Goal: Navigation & Orientation: Understand site structure

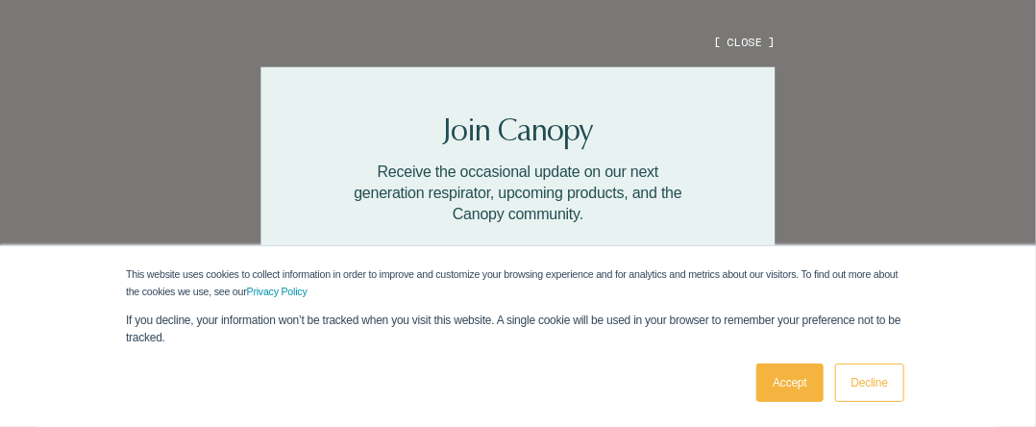
scroll to position [577, 0]
click at [792, 384] on link "Accept" at bounding box center [790, 382] width 66 height 38
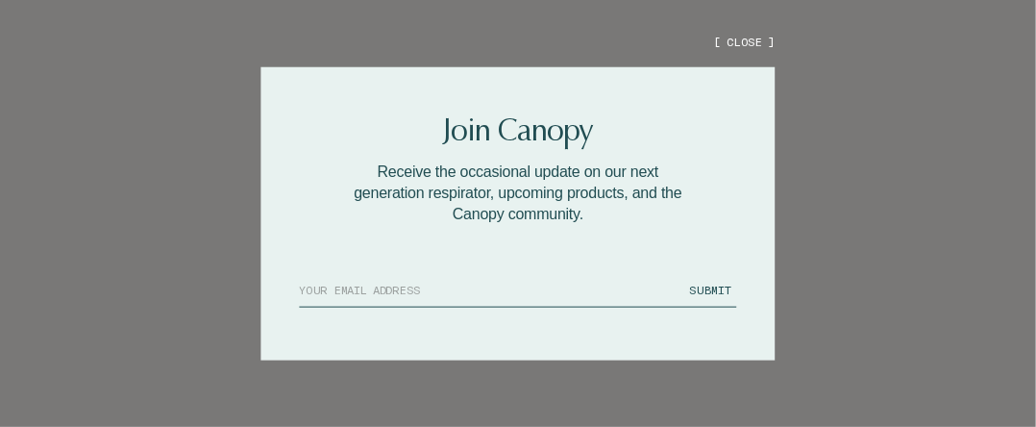
click at [746, 34] on button "[ CLOSE ]" at bounding box center [744, 42] width 62 height 16
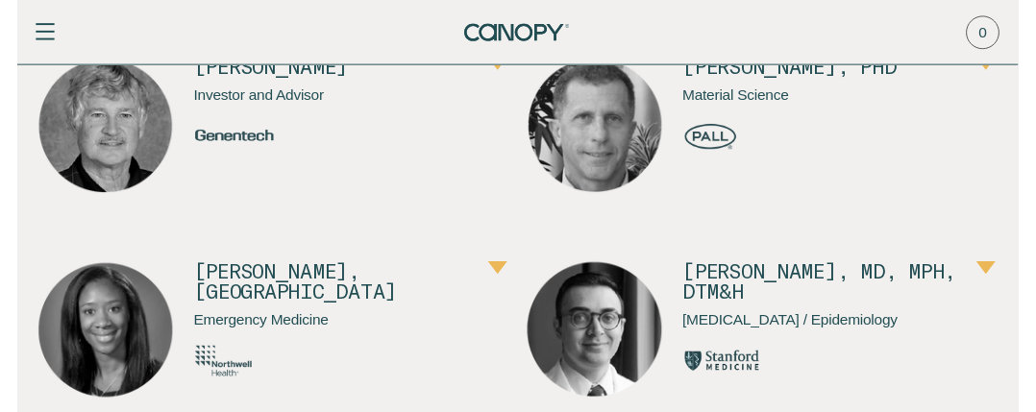
scroll to position [7306, 0]
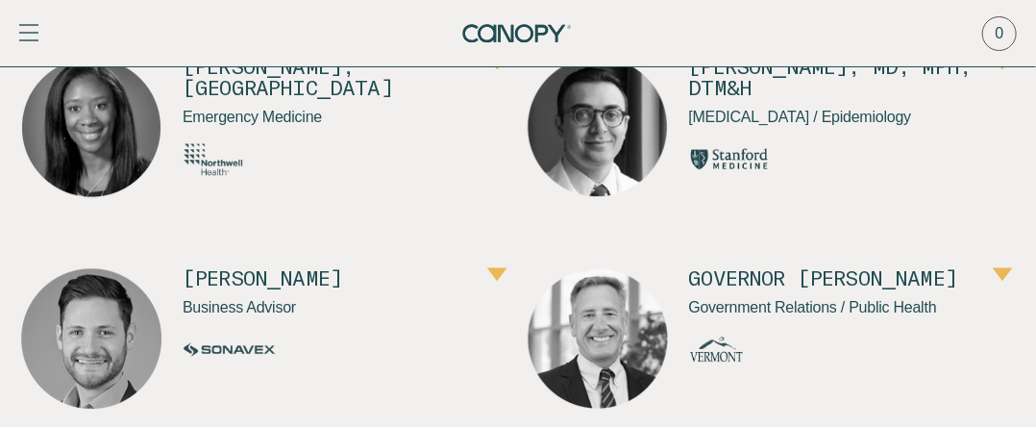
click at [35, 32] on span "button" at bounding box center [28, 33] width 19 height 2
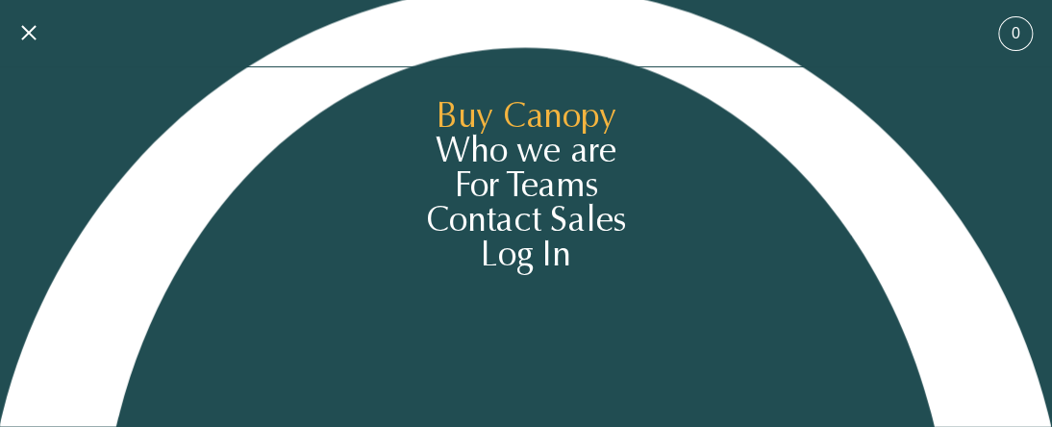
click at [488, 125] on icon "Canopy" at bounding box center [526, 206] width 1052 height 441
click at [1015, 34] on span "0" at bounding box center [1015, 33] width 9 height 21
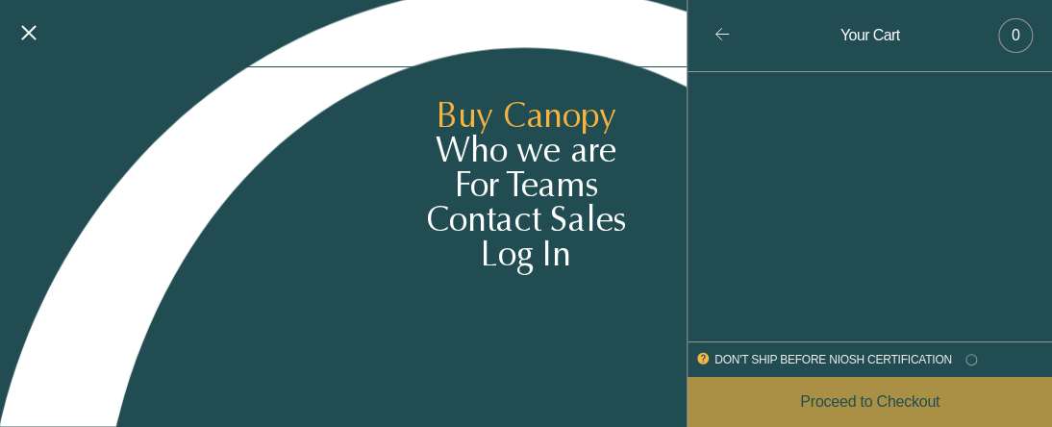
click at [721, 29] on icon at bounding box center [718, 34] width 6 height 12
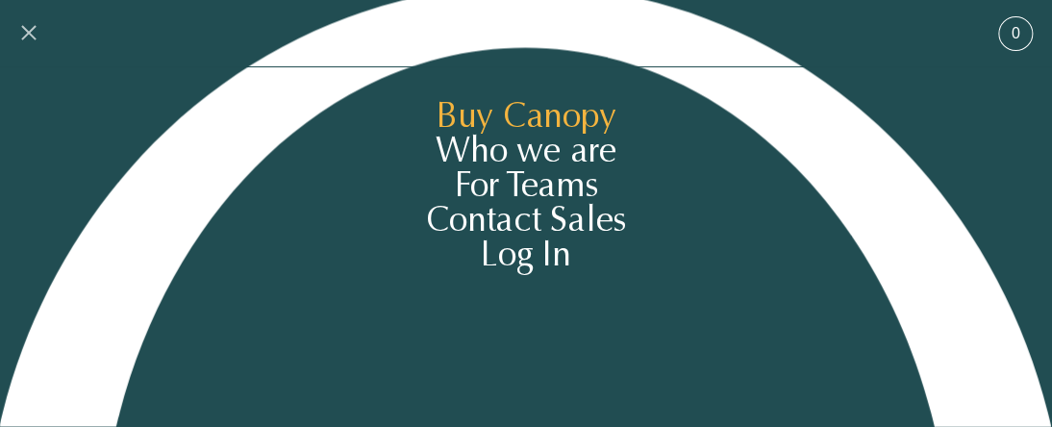
click at [27, 37] on span "button" at bounding box center [28, 33] width 19 height 19
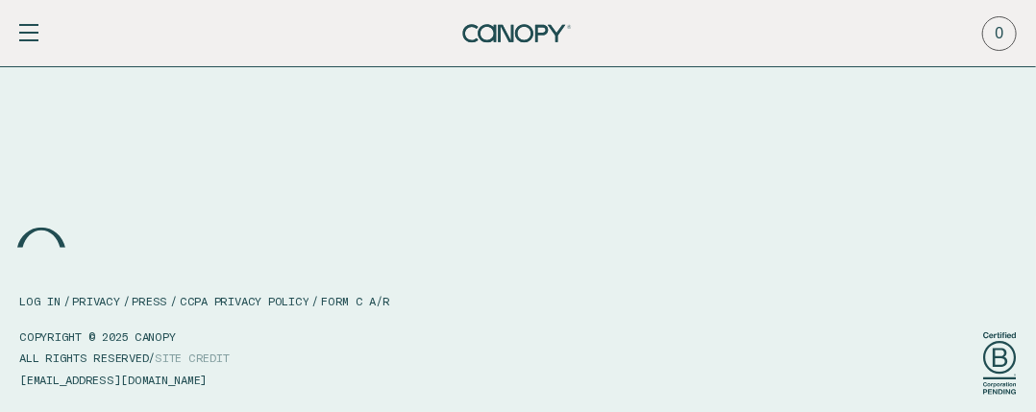
scroll to position [12497, 0]
